Goal: Task Accomplishment & Management: Manage account settings

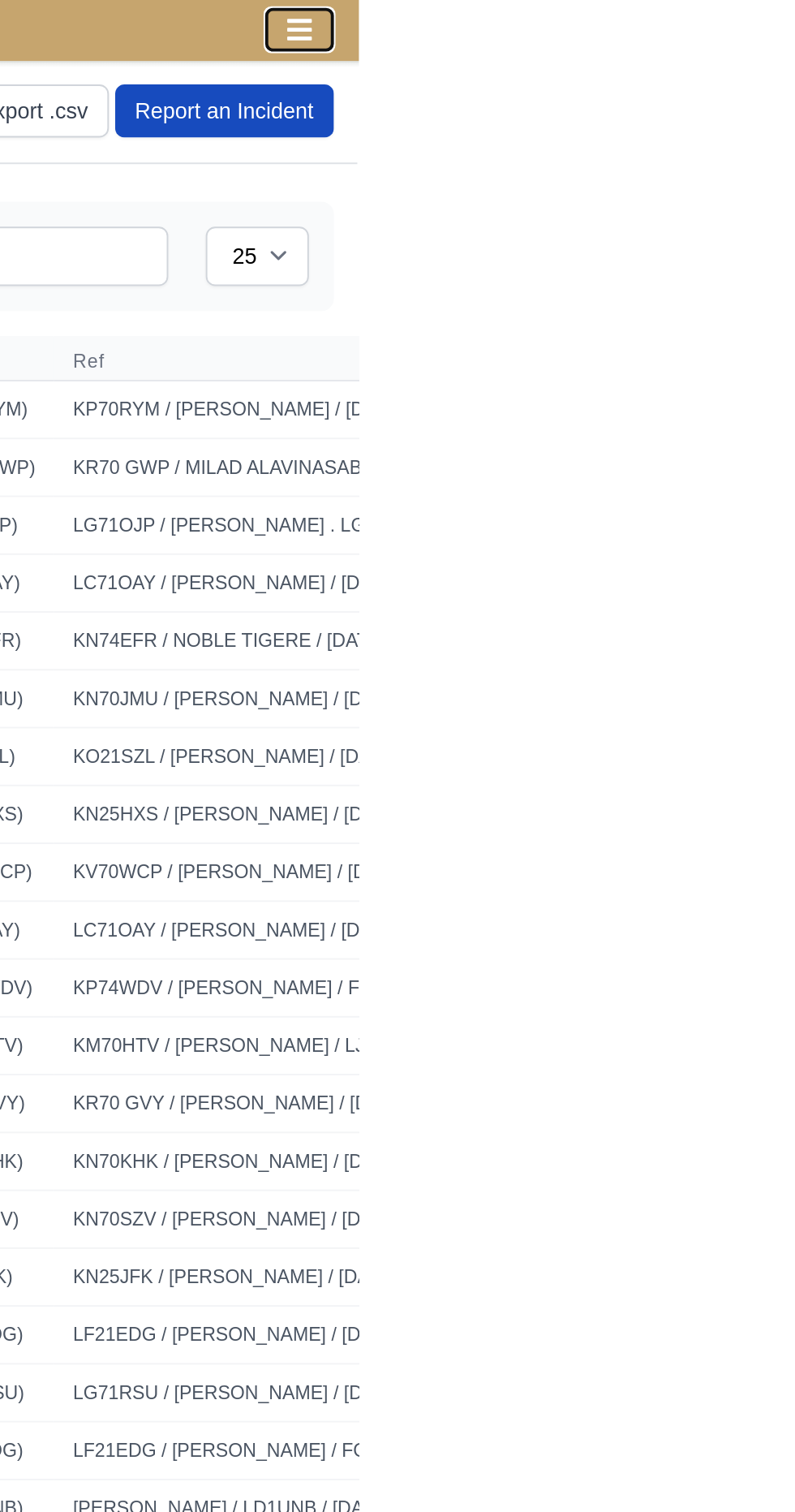
click at [770, 21] on icon "Toggle navigation" at bounding box center [764, 16] width 13 height 12
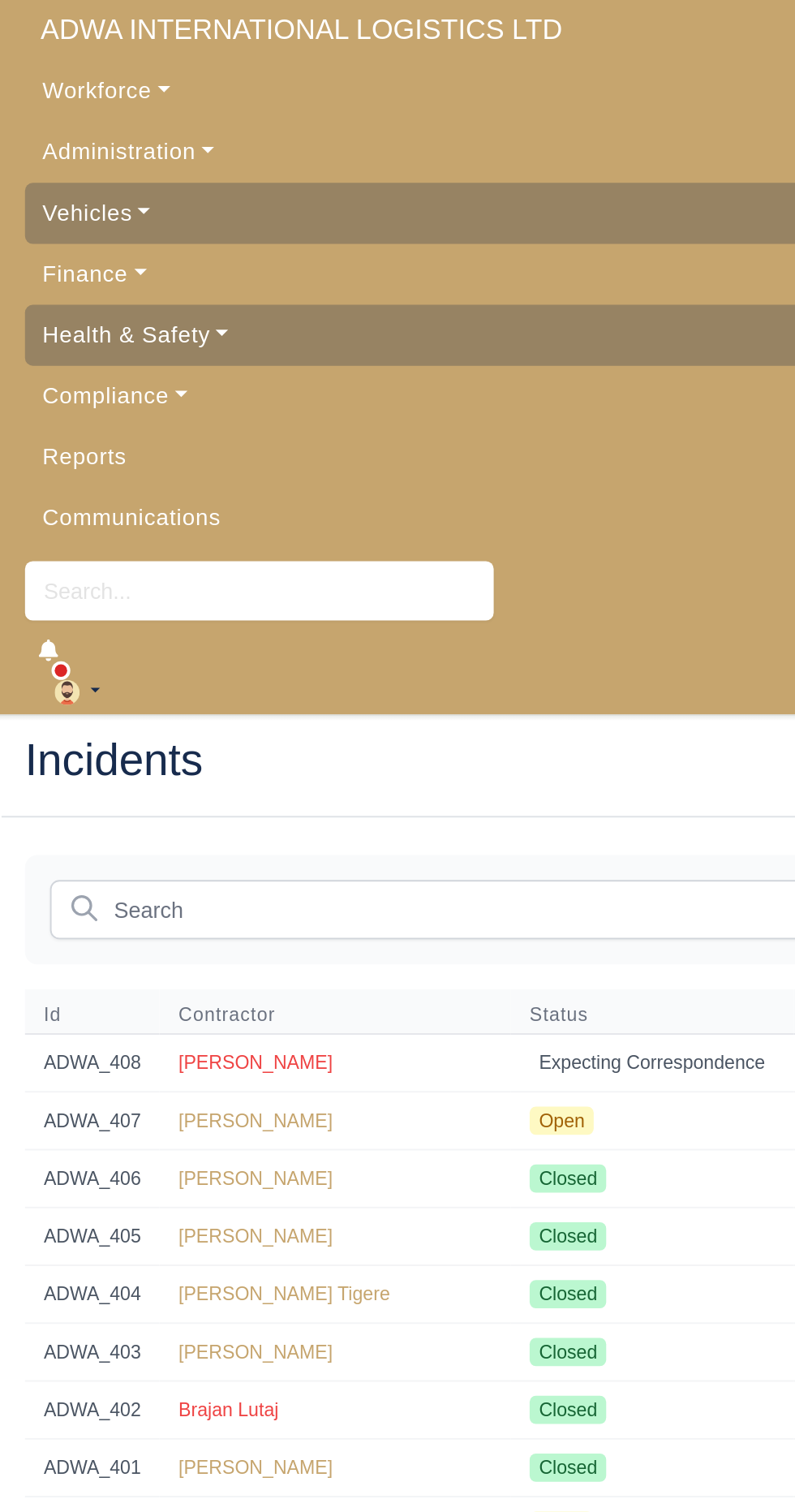
click at [181, 22] on span "ADWA INTERNATIONAL LOGISTICS LTD" at bounding box center [157, 15] width 287 height 32
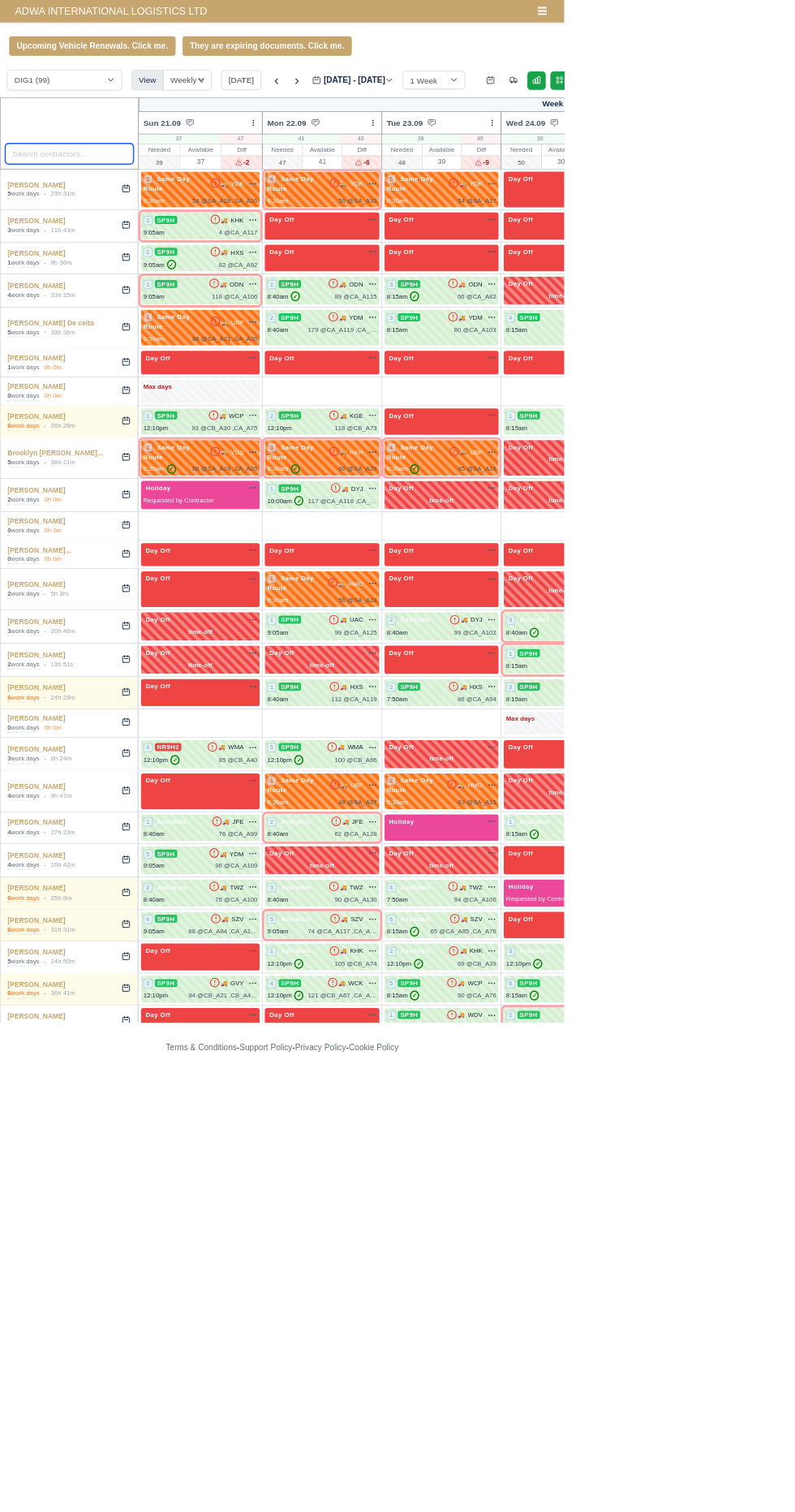
click at [120, 214] on input "search" at bounding box center [98, 216] width 181 height 29
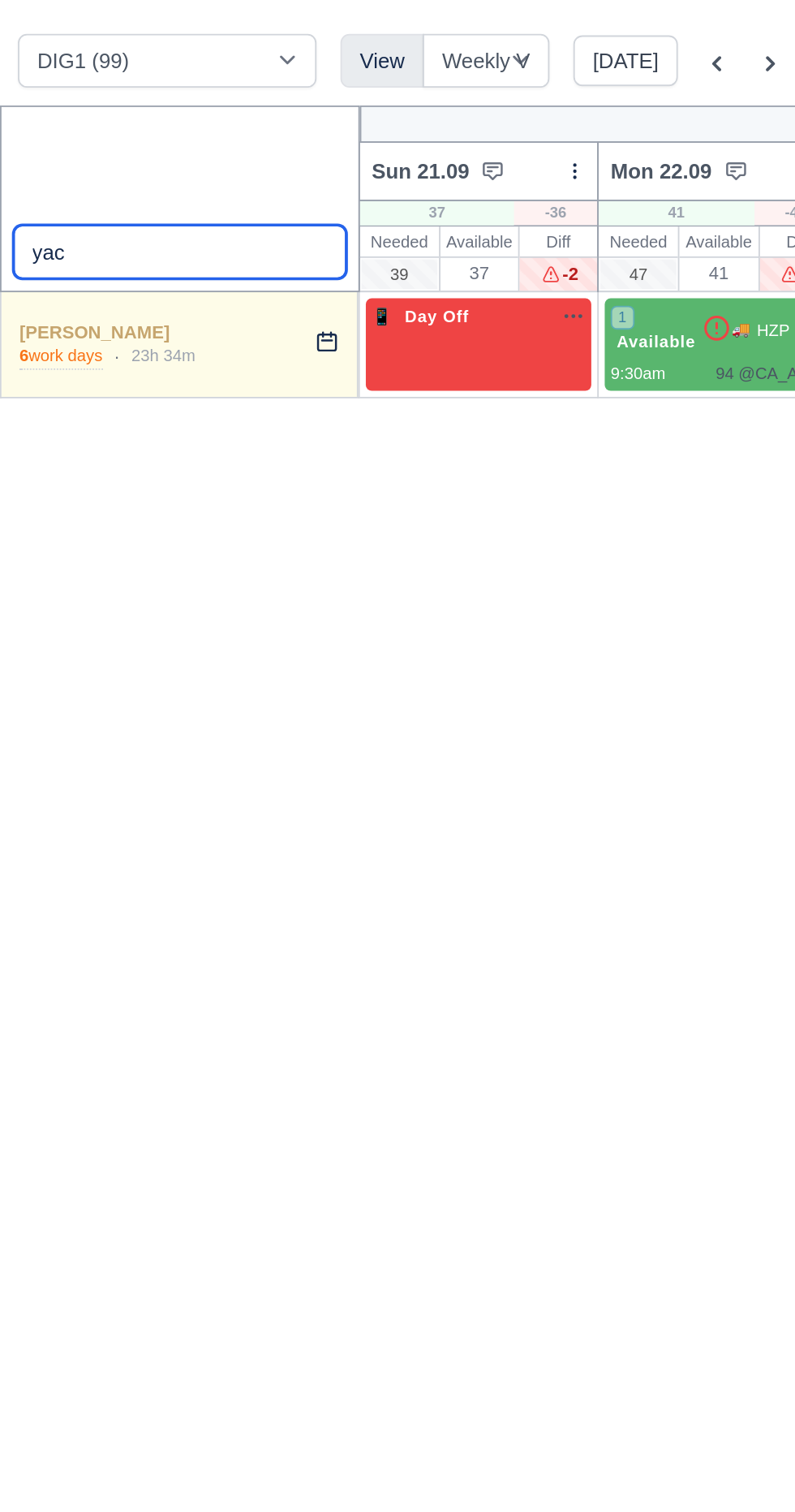
type input "yac"
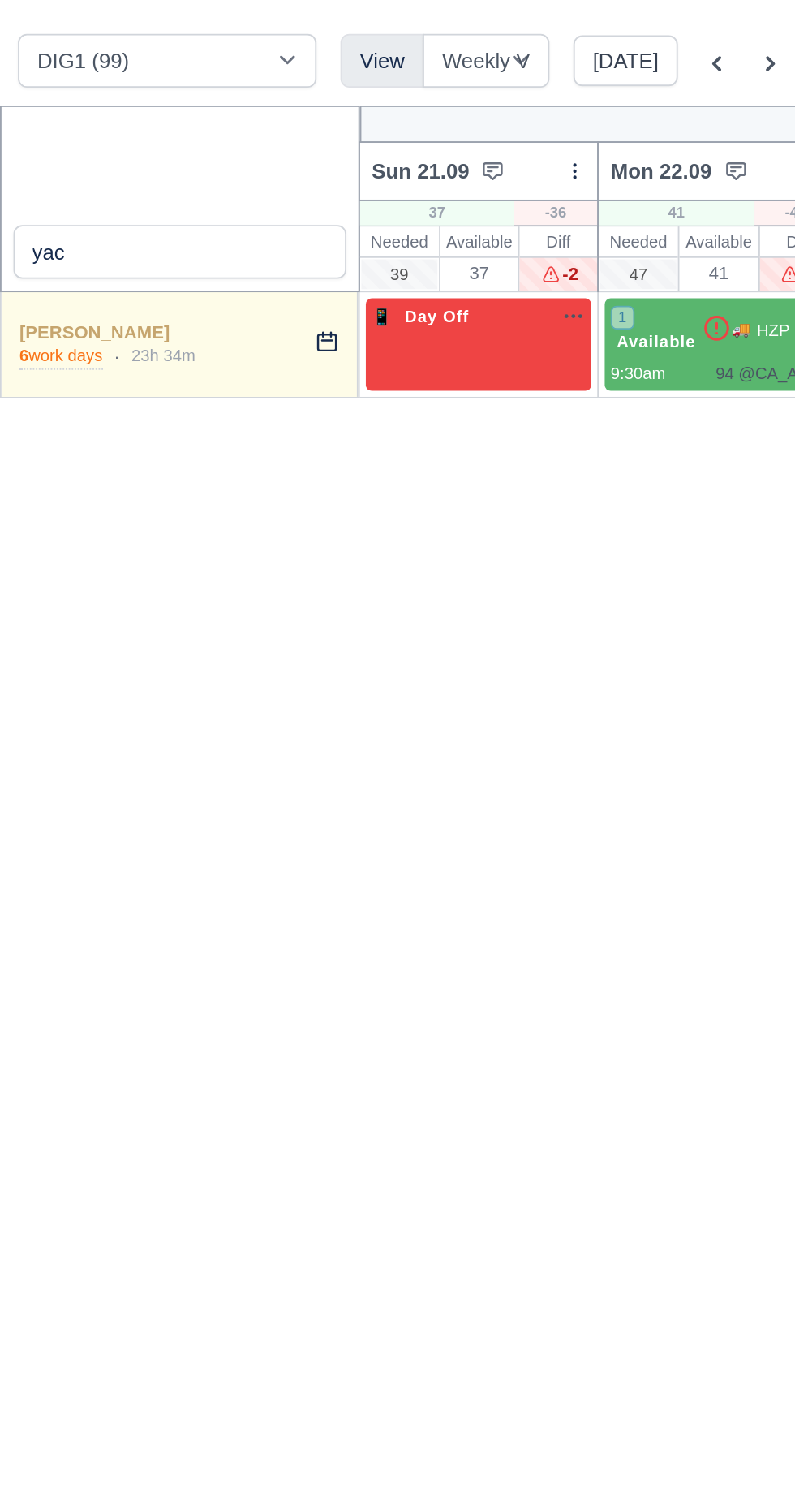
click at [381, 118] on icon at bounding box center [389, 115] width 16 height 16
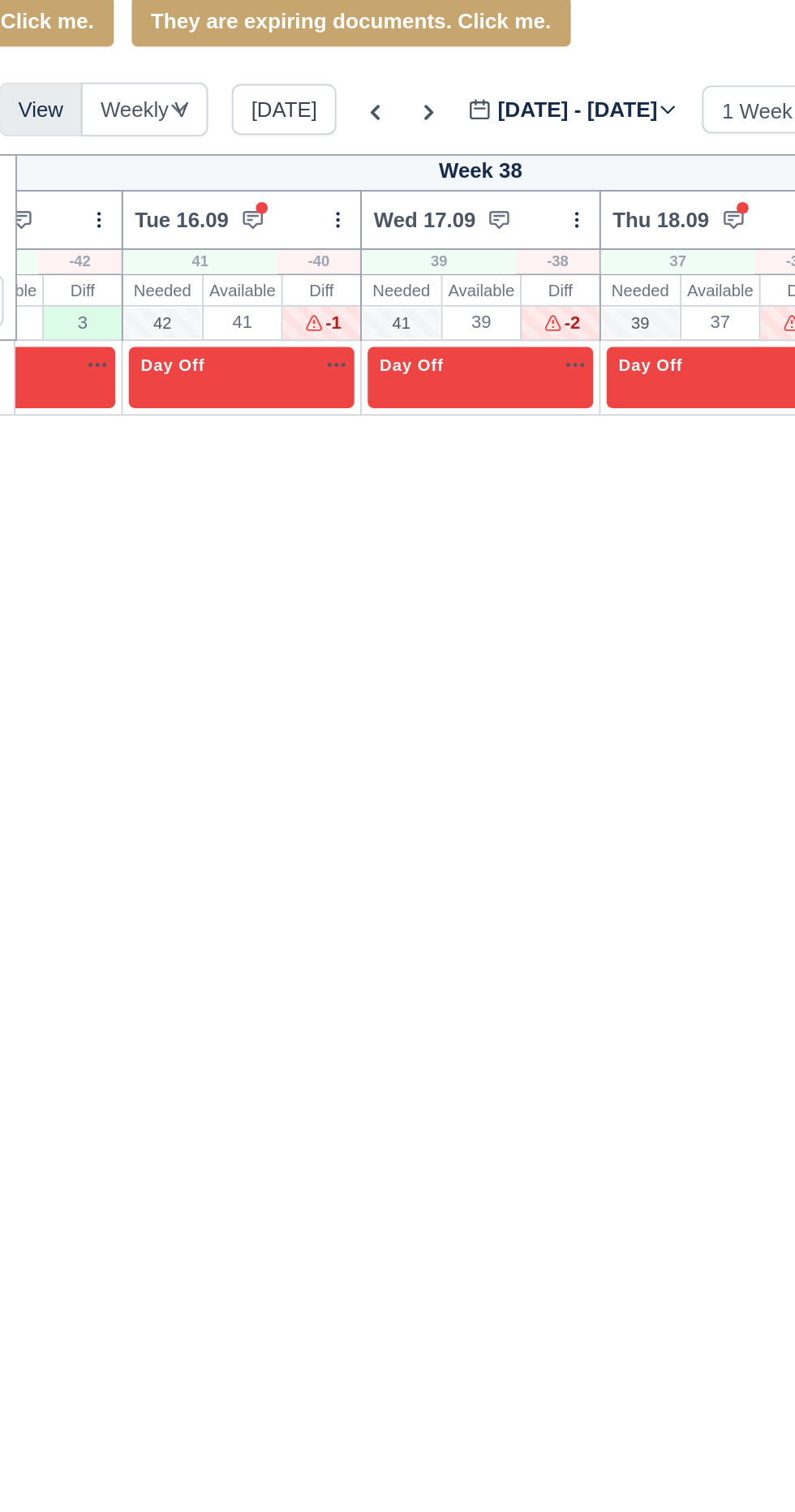
scroll to position [0, 199]
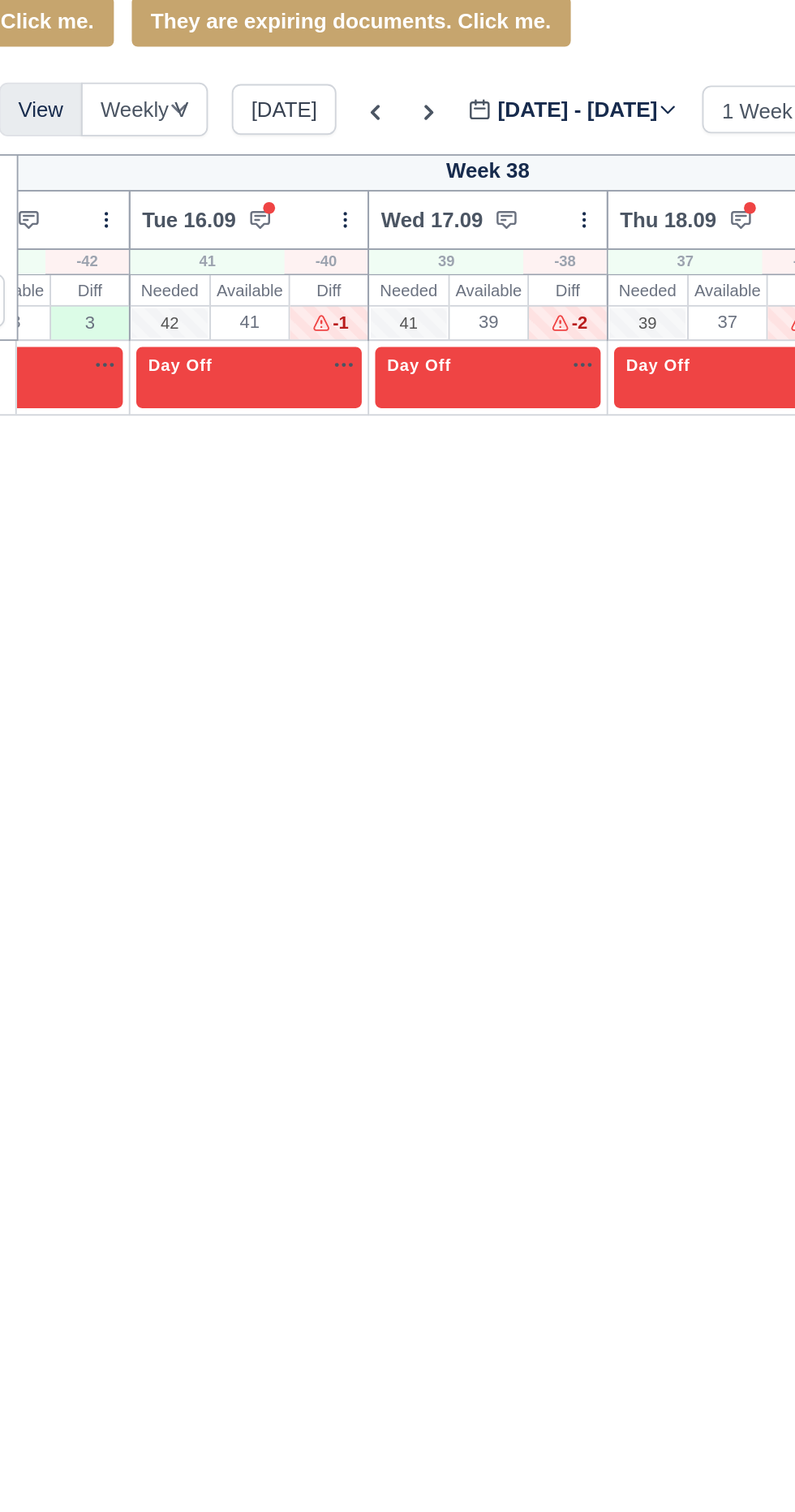
click at [416, 115] on icon at bounding box center [419, 115] width 16 height 16
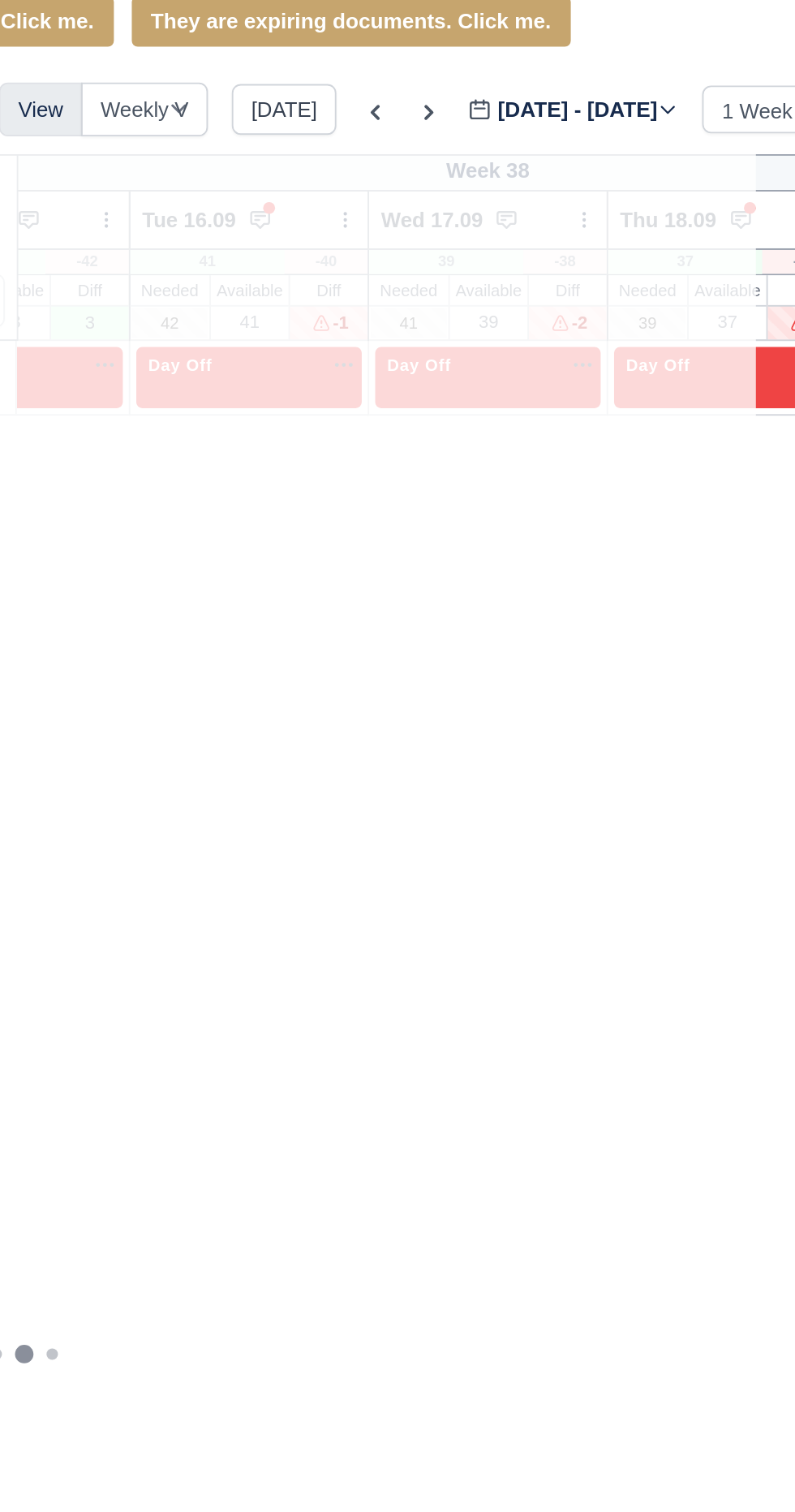
type input "[DATE]"
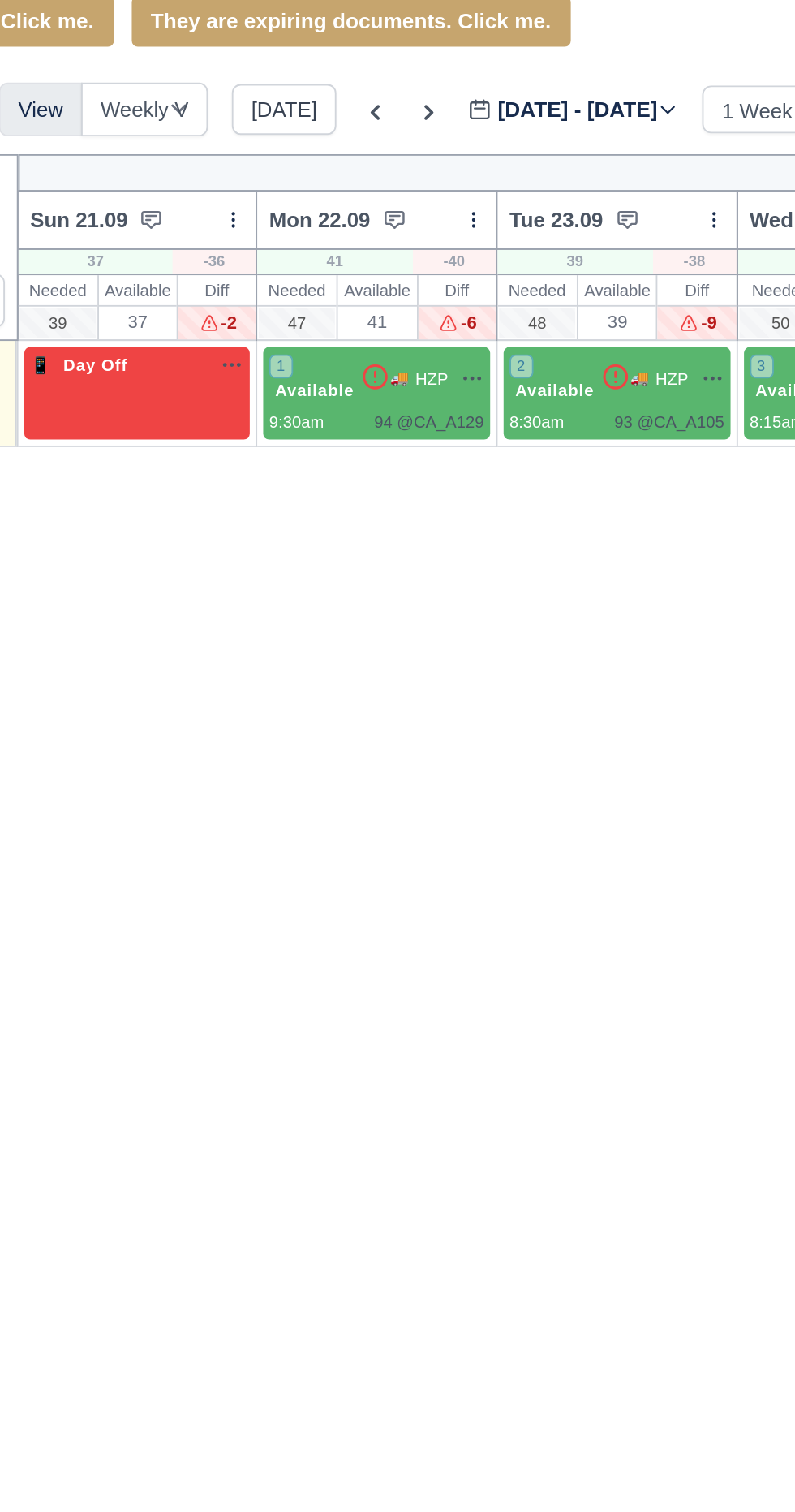
click at [366, 267] on span "Available" at bounding box center [356, 266] width 49 height 12
select select "136026"
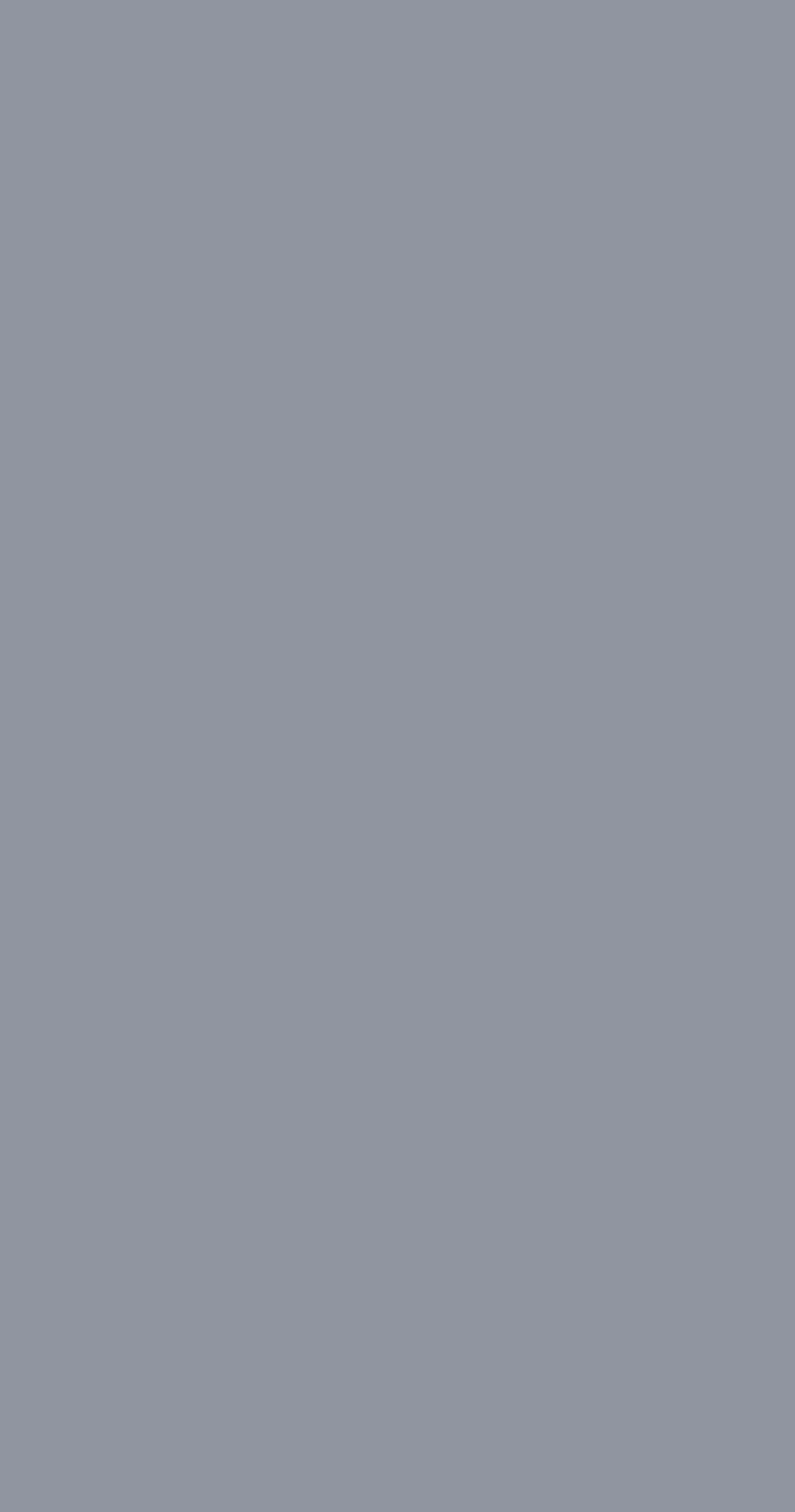
select select "1"
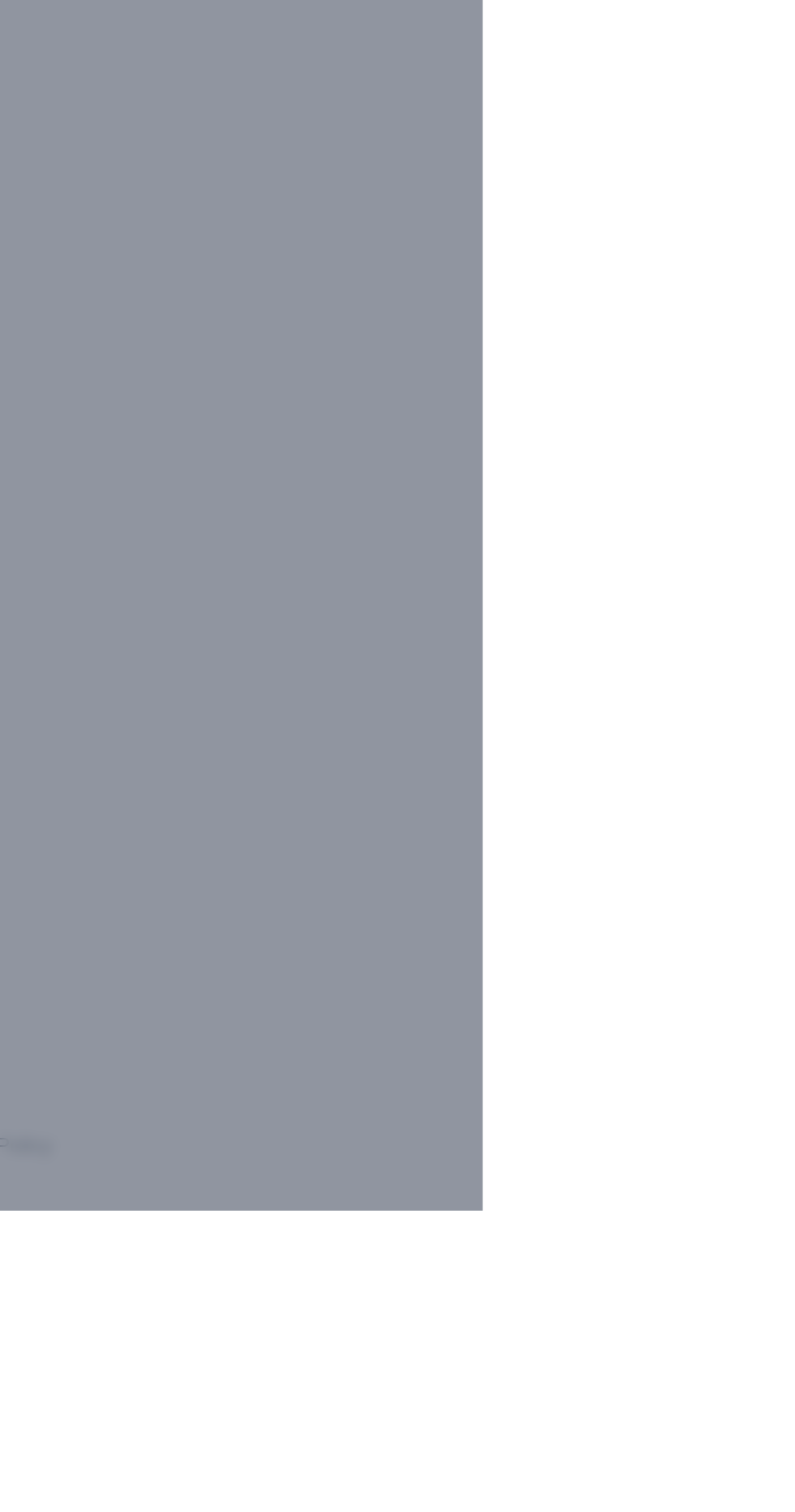
type input "145"
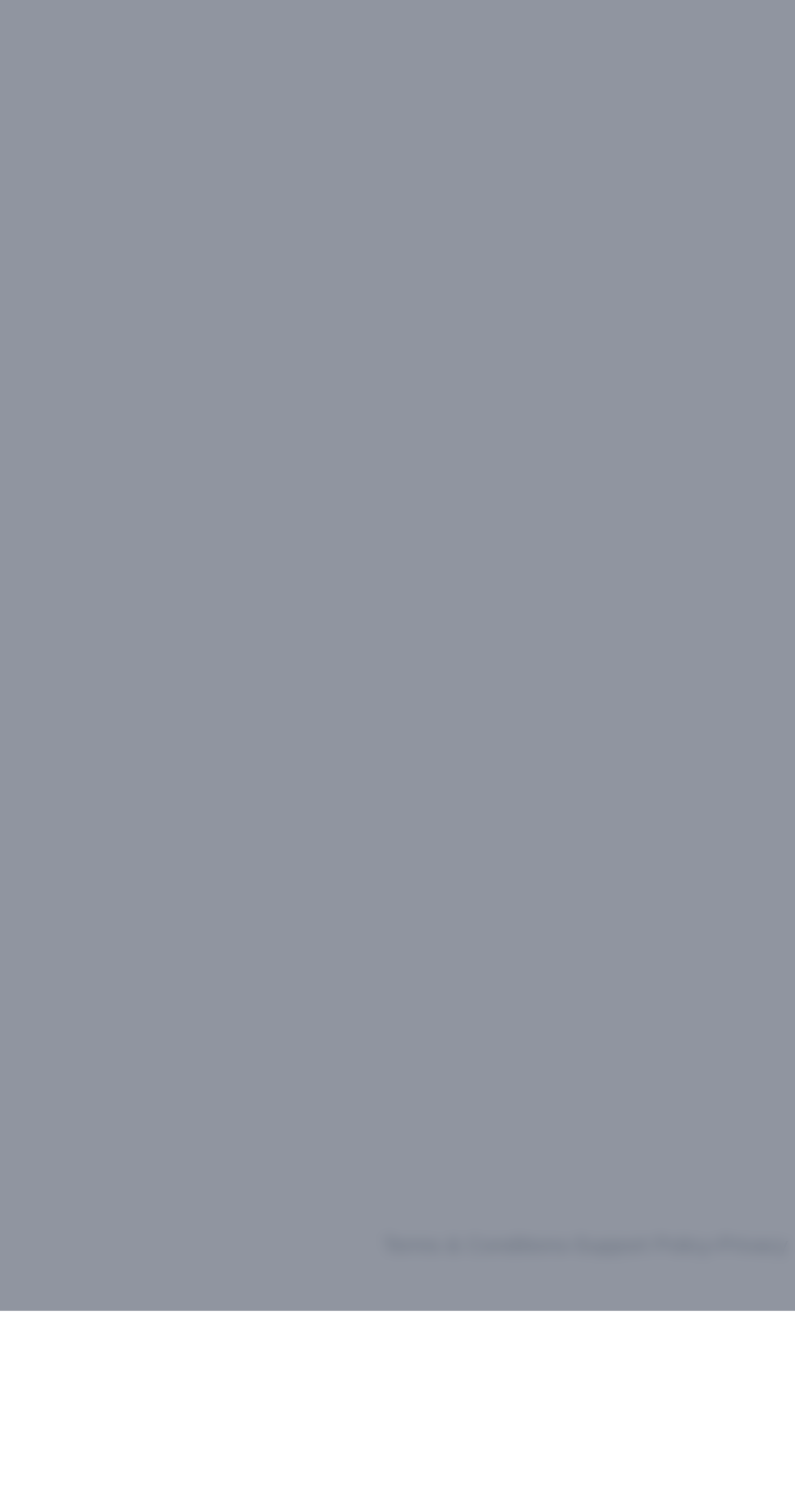
type input "Don't Remove! - [PERSON_NAME]"
click at [225, 1307] on div at bounding box center [398, 756] width 795 height 1512
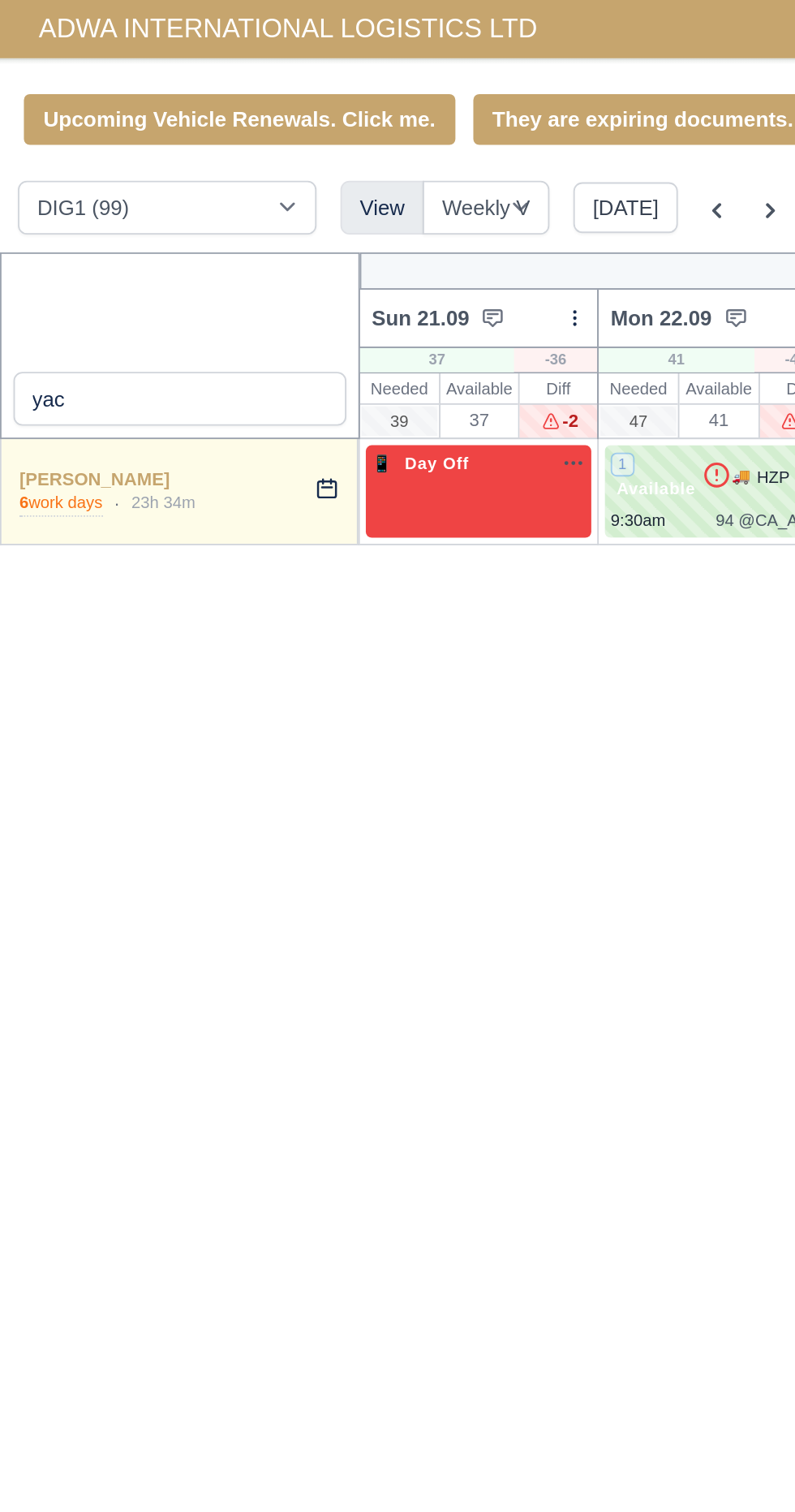
click at [366, 263] on span "Available" at bounding box center [356, 266] width 49 height 12
select select "136026"
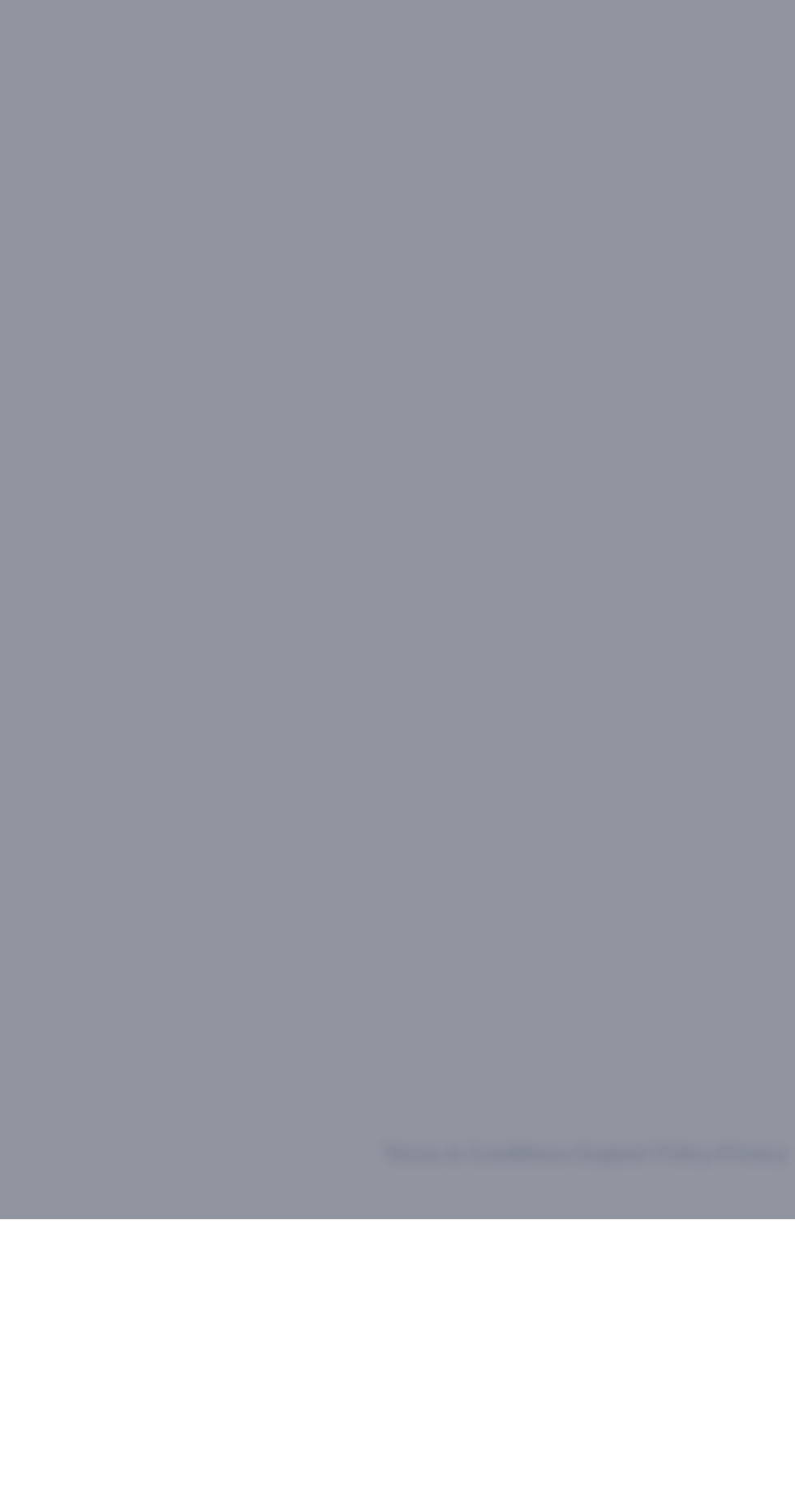
type input "Don't Remove Please! - [PERSON_NAME]"
click at [496, 1342] on div at bounding box center [398, 756] width 795 height 1512
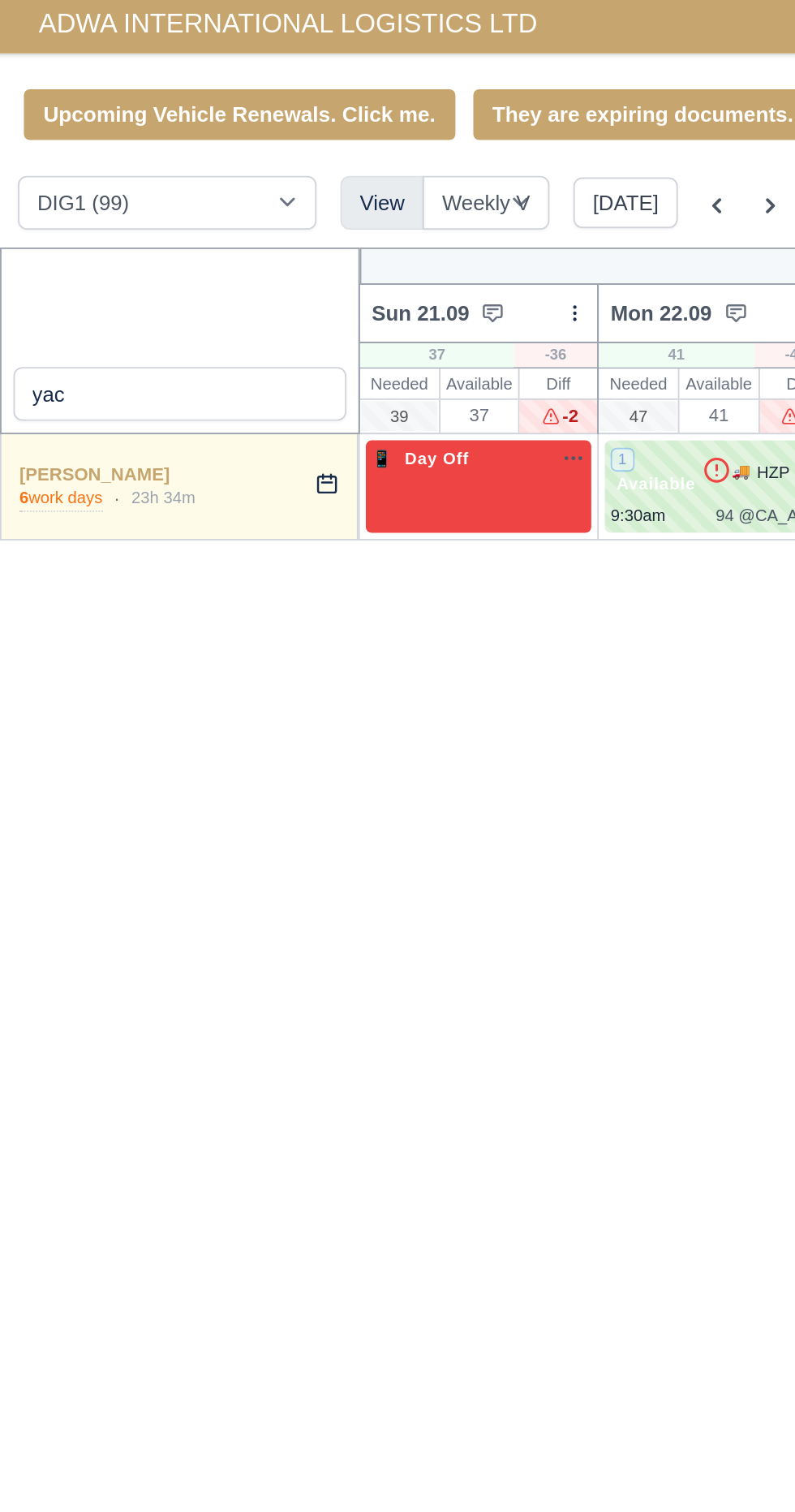
click at [382, 260] on icon at bounding box center [389, 258] width 16 height 16
select select "136026"
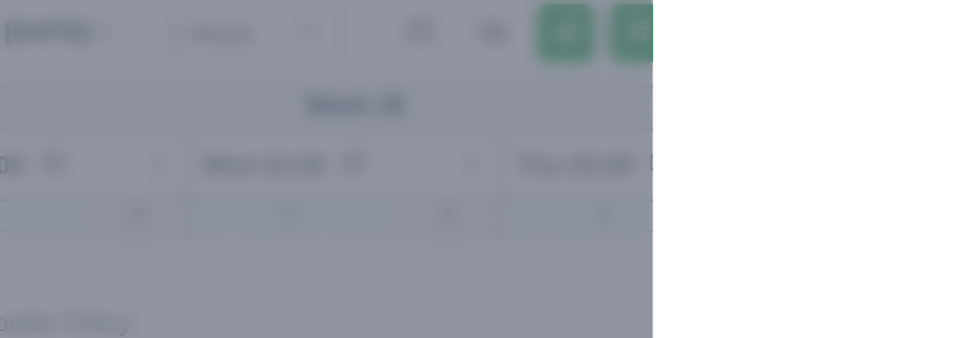
type input "08:52"
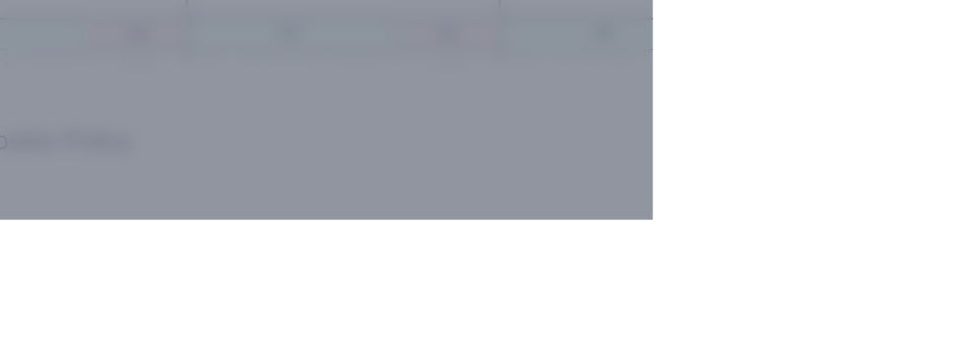
type input "15:48"
